Goal: Task Accomplishment & Management: Use online tool/utility

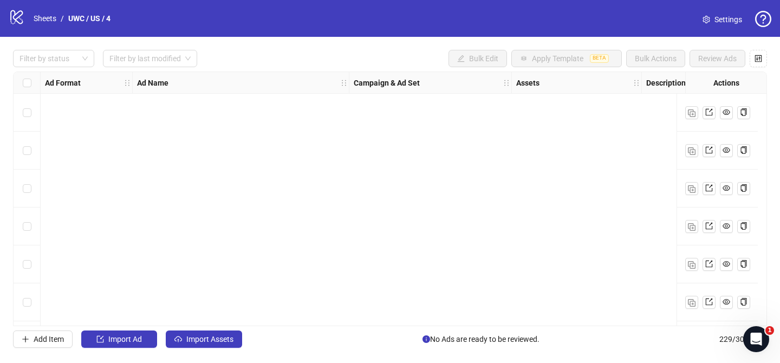
scroll to position [8458, 0]
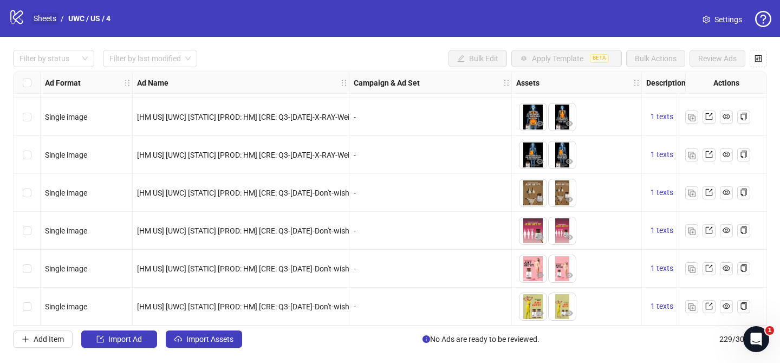
click at [50, 19] on link "Sheets" at bounding box center [44, 18] width 27 height 12
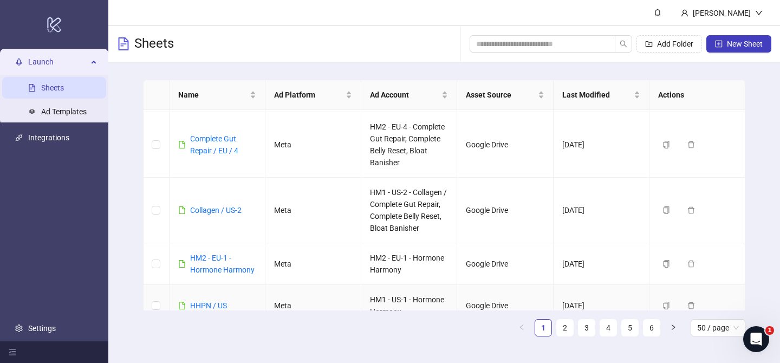
scroll to position [174, 0]
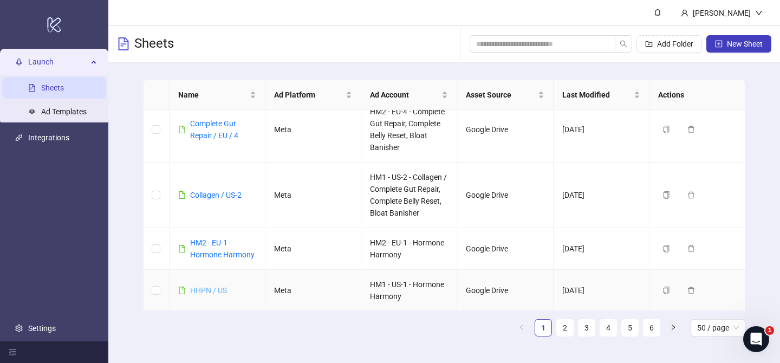
click at [218, 286] on link "HHPN / US" at bounding box center [208, 290] width 37 height 9
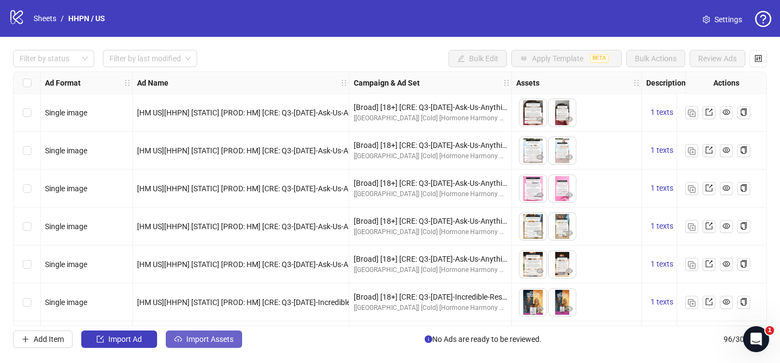
click at [221, 344] on button "Import Assets" at bounding box center [204, 339] width 76 height 17
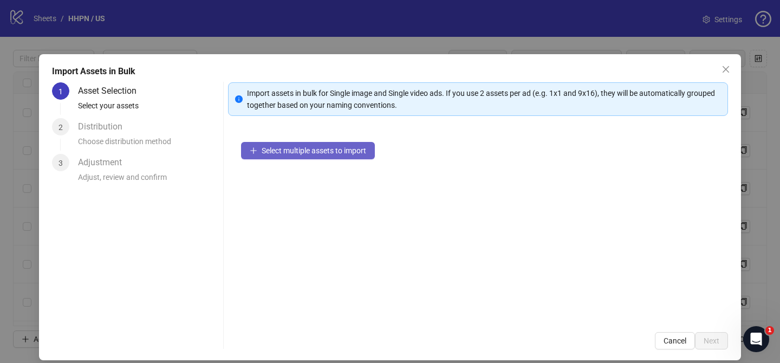
click at [346, 155] on button "Select multiple assets to import" at bounding box center [308, 150] width 134 height 17
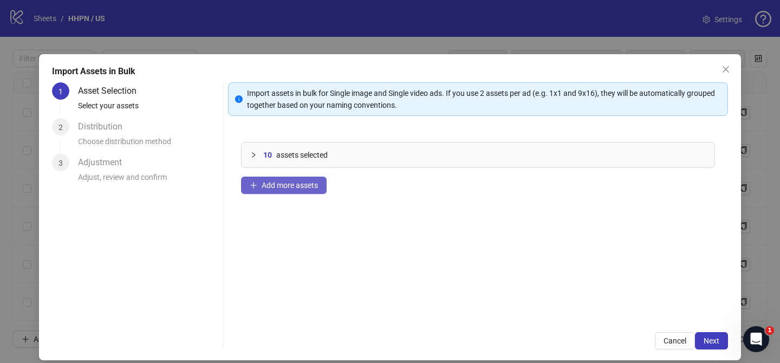
click at [293, 182] on span "Add more assets" at bounding box center [290, 185] width 56 height 9
click at [268, 192] on button "Add more assets" at bounding box center [284, 185] width 86 height 17
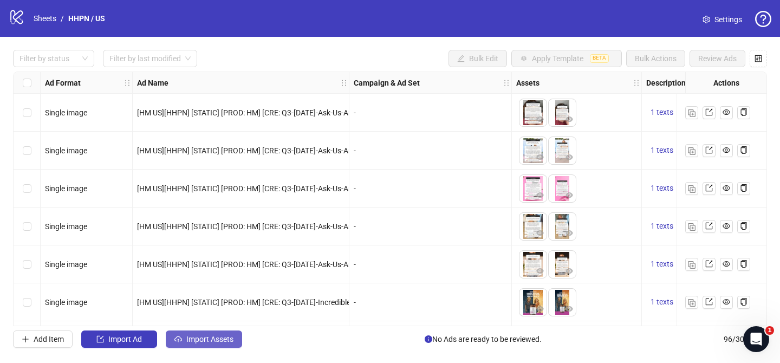
click at [236, 336] on button "Import Assets" at bounding box center [204, 339] width 76 height 17
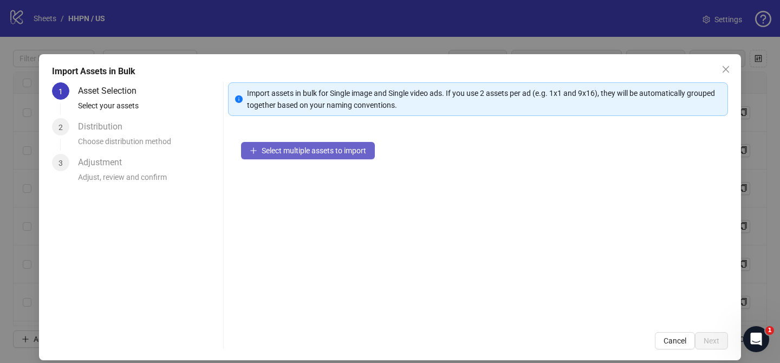
click at [354, 150] on span "Select multiple assets to import" at bounding box center [314, 150] width 105 height 9
